Goal: Information Seeking & Learning: Learn about a topic

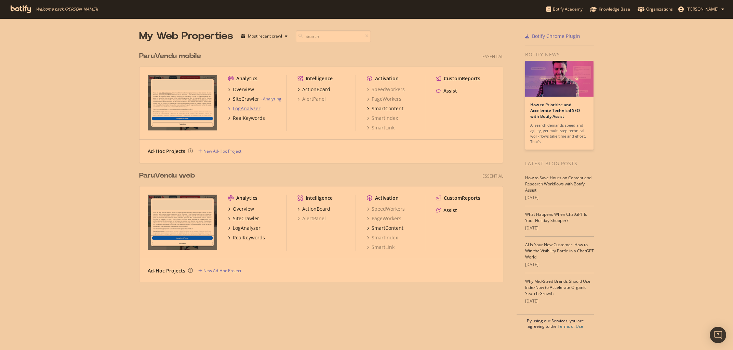
scroll to position [350, 733]
click at [242, 107] on div "LogAnalyzer" at bounding box center [247, 108] width 28 height 7
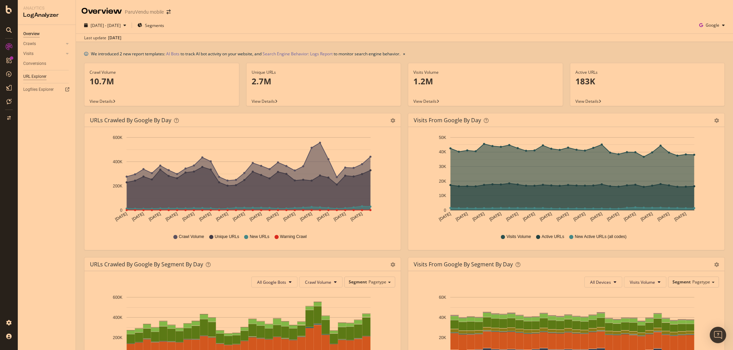
click at [35, 78] on div "URL Explorer" at bounding box center [34, 76] width 23 height 7
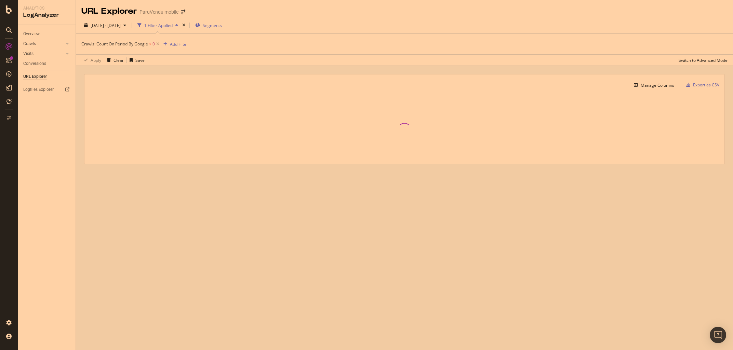
click at [222, 25] on span "Segments" at bounding box center [212, 26] width 19 height 6
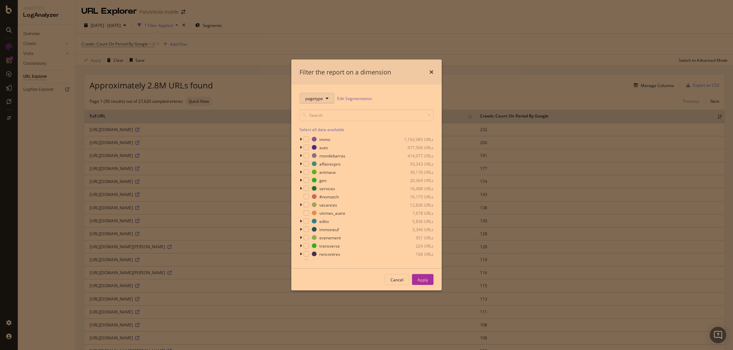
click at [327, 96] on button "pagetype" at bounding box center [317, 98] width 35 height 11
click at [318, 137] on span "botify-technical" at bounding box center [319, 135] width 29 height 6
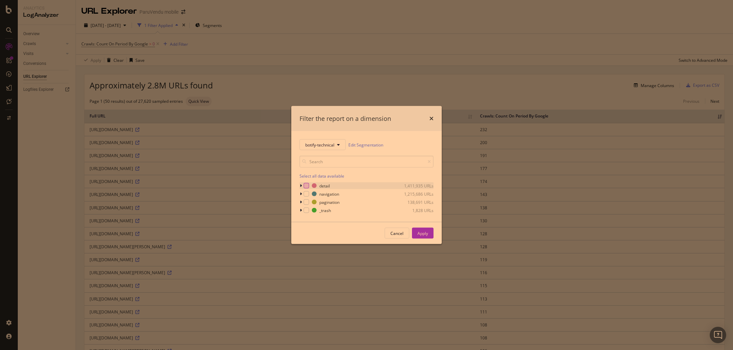
click at [305, 186] on div "modal" at bounding box center [306, 185] width 5 height 5
click at [421, 238] on div "Apply" at bounding box center [422, 233] width 11 height 10
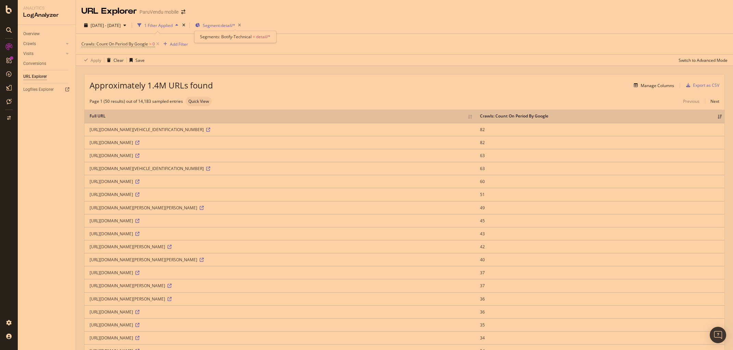
click at [230, 27] on span "Segment: detail/*" at bounding box center [219, 26] width 32 height 6
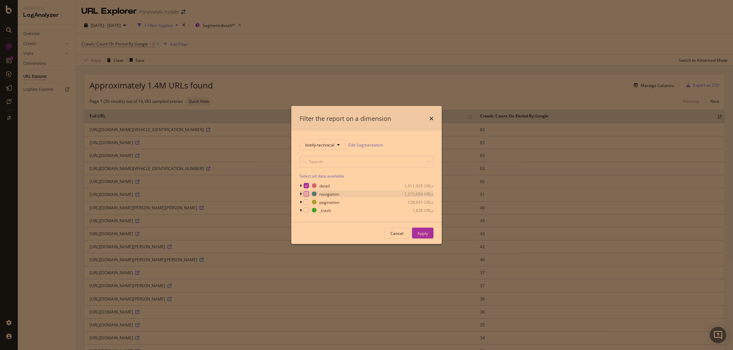
click at [306, 192] on div "modal" at bounding box center [306, 193] width 5 height 5
click at [307, 186] on icon "modal" at bounding box center [306, 185] width 3 height 3
click at [426, 233] on div "Apply" at bounding box center [422, 233] width 11 height 6
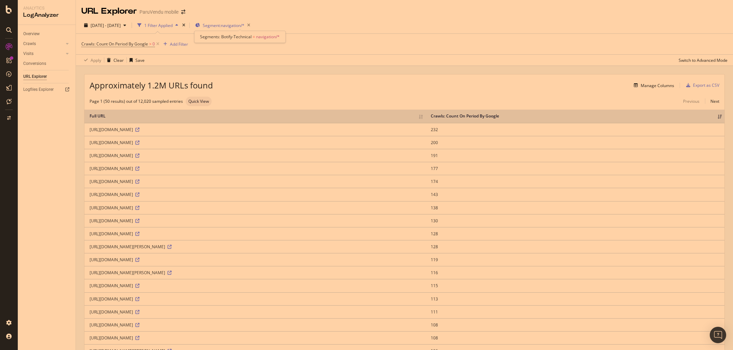
click at [235, 26] on span "Segment: navigation/*" at bounding box center [224, 26] width 42 height 6
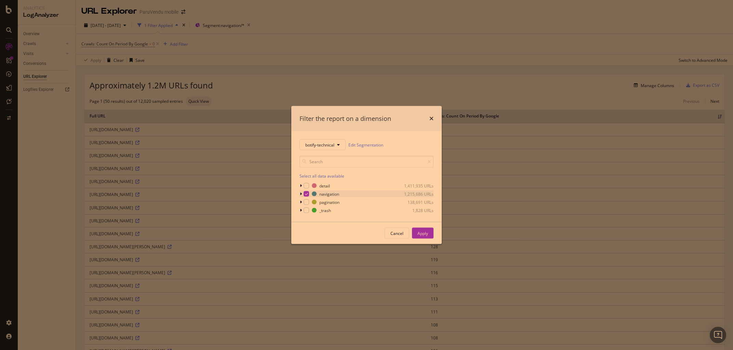
click at [304, 194] on div "modal" at bounding box center [302, 194] width 4 height 7
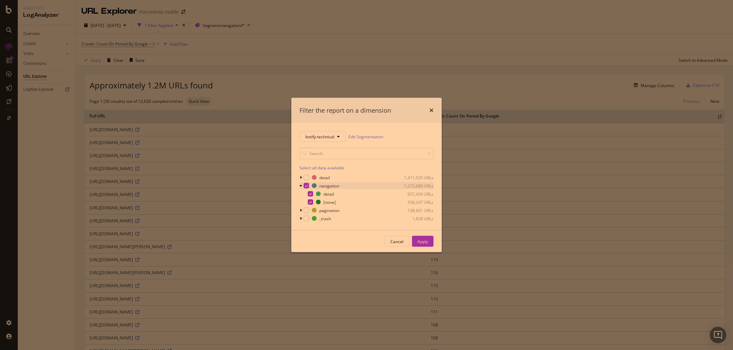
click at [306, 188] on div "modal" at bounding box center [306, 185] width 5 height 5
click at [306, 179] on div "modal" at bounding box center [306, 177] width 5 height 5
click at [416, 243] on button "Apply" at bounding box center [423, 241] width 22 height 11
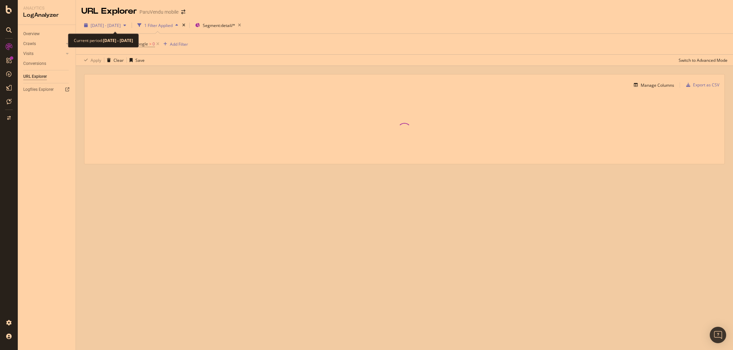
click at [121, 25] on span "2025 Aug. 13th - Sep. 11th" at bounding box center [106, 26] width 30 height 6
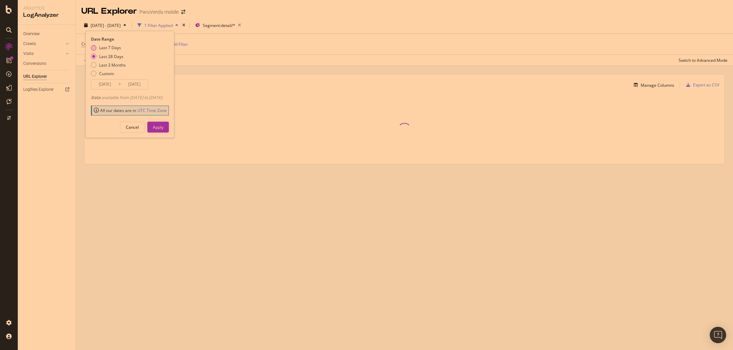
click at [97, 48] on div "Last 7 Days" at bounding box center [108, 48] width 35 height 6
type input "2025/09/05"
click at [167, 133] on button "Apply" at bounding box center [158, 127] width 22 height 11
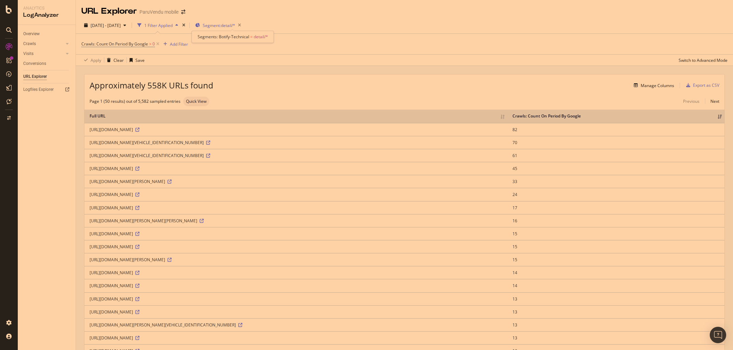
click at [233, 24] on span "Segment: detail/*" at bounding box center [219, 26] width 32 height 6
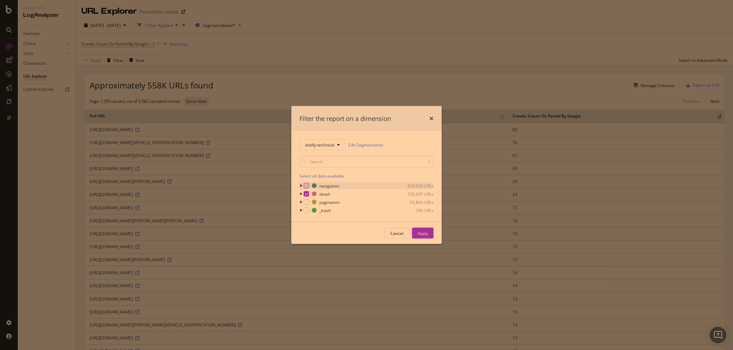
click at [307, 184] on div "modal" at bounding box center [306, 185] width 5 height 5
click at [308, 194] on icon "modal" at bounding box center [306, 194] width 3 height 3
click at [429, 237] on button "Apply" at bounding box center [423, 233] width 22 height 11
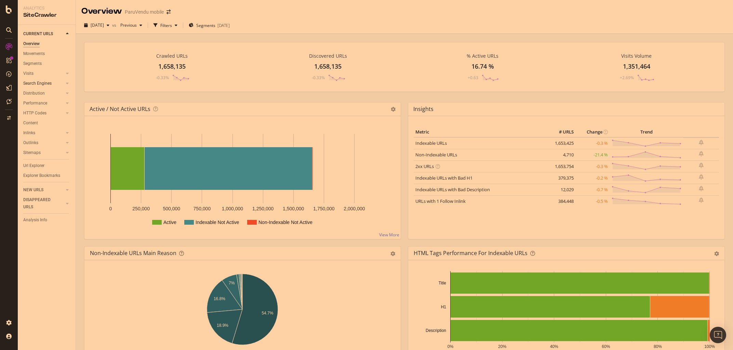
click at [61, 84] on div at bounding box center [60, 83] width 7 height 7
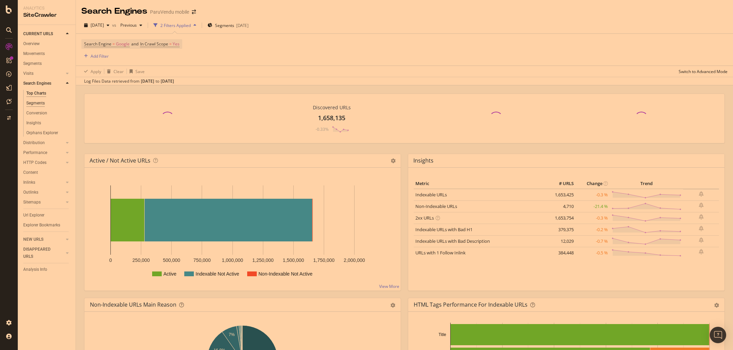
click at [38, 106] on div "Segments" at bounding box center [35, 103] width 18 height 7
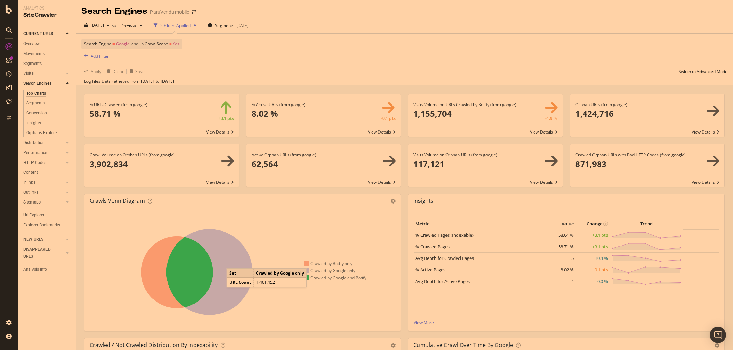
click at [234, 262] on icon at bounding box center [210, 272] width 86 height 86
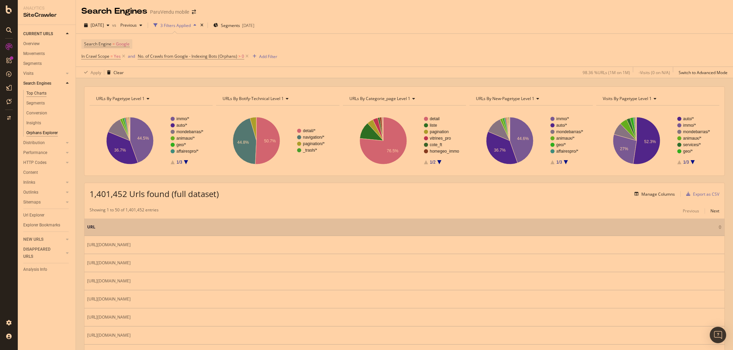
click at [37, 92] on div "Top Charts" at bounding box center [36, 93] width 20 height 7
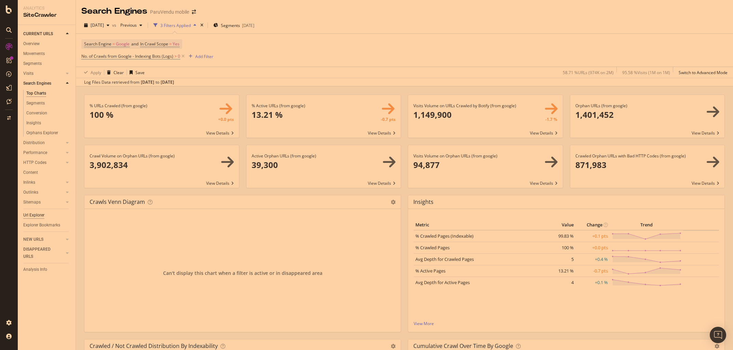
click at [31, 215] on div "Url Explorer" at bounding box center [33, 215] width 21 height 7
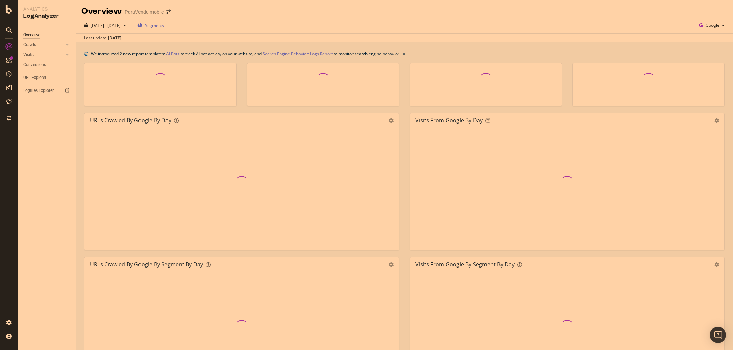
click at [164, 25] on span "Segments" at bounding box center [154, 26] width 19 height 6
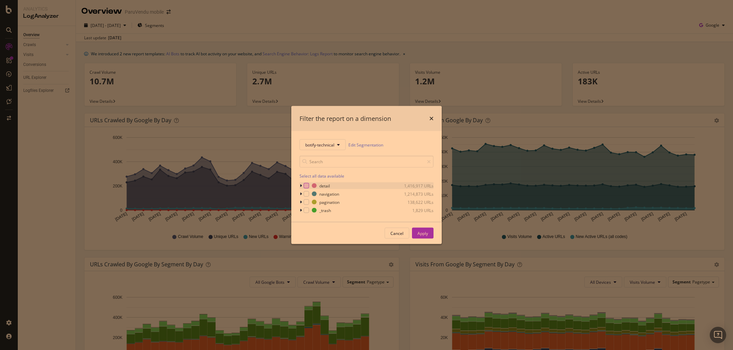
click at [305, 188] on div "modal" at bounding box center [306, 185] width 5 height 5
click at [413, 233] on button "Apply" at bounding box center [423, 233] width 22 height 11
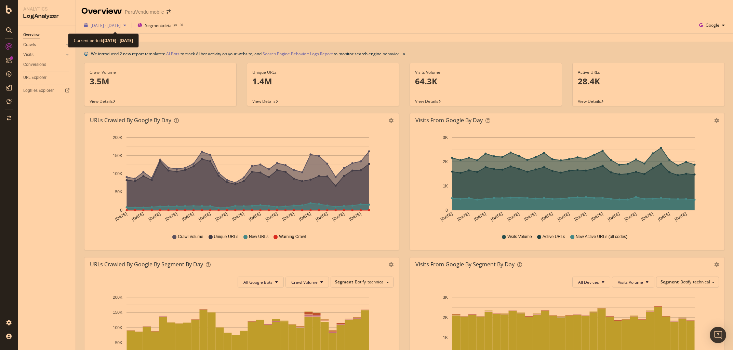
click at [105, 26] on span "[DATE] - [DATE]" at bounding box center [106, 26] width 30 height 6
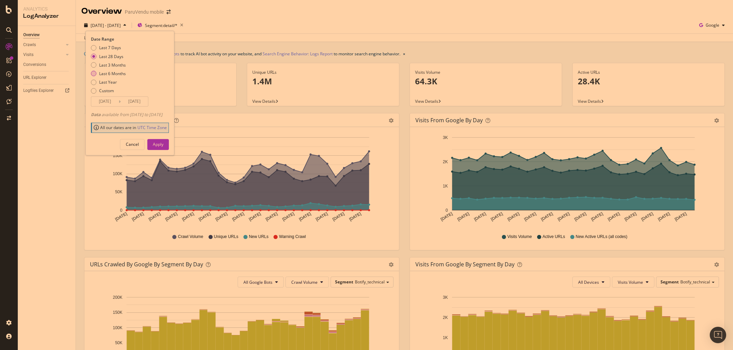
click at [96, 76] on div "Last 6 Months" at bounding box center [108, 74] width 35 height 6
type input "2025/03/12"
click at [163, 145] on div "Apply" at bounding box center [158, 145] width 11 height 6
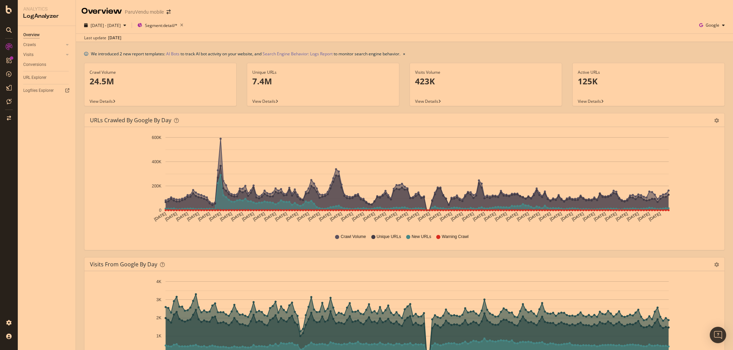
scroll to position [64, 0]
